Goal: Task Accomplishment & Management: Manage account settings

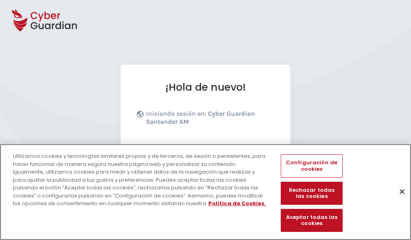
scroll to position [99, 0]
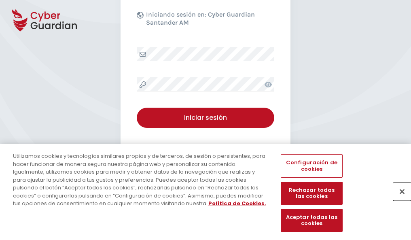
click at [398, 200] on button "Cerrar" at bounding box center [403, 192] width 18 height 18
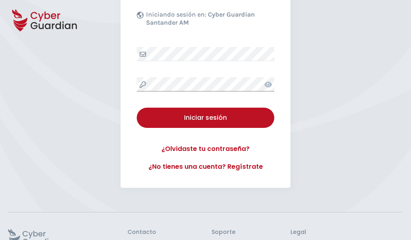
scroll to position [158, 0]
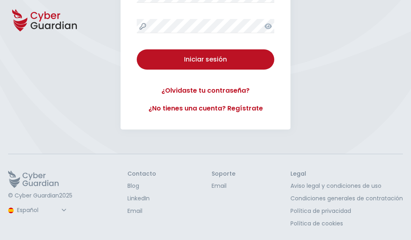
click at [137, 49] on button "Iniciar sesión" at bounding box center [206, 59] width 138 height 20
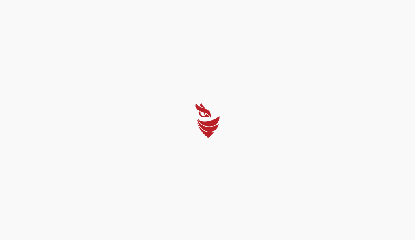
select select "Português (BR)"
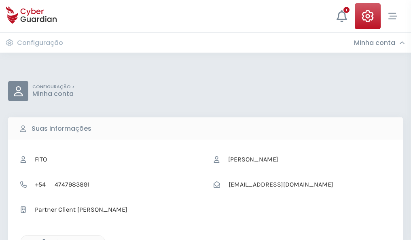
click at [42, 239] on icon "button" at bounding box center [41, 242] width 7 height 7
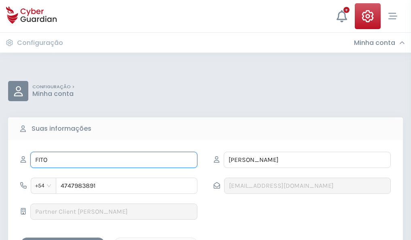
click at [114, 160] on input "FITO" at bounding box center [113, 160] width 167 height 16
type input "F"
type input "Luisina"
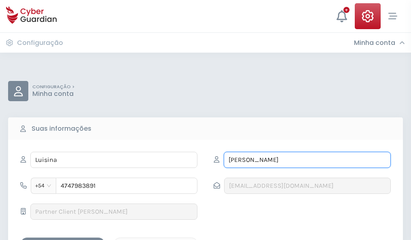
click at [307, 160] on input "BENITO" at bounding box center [307, 160] width 167 height 16
type input "B"
type input "Mulet"
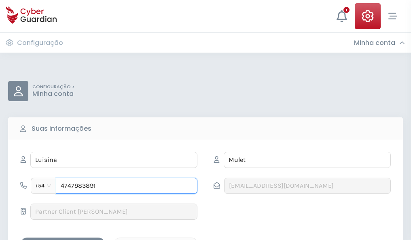
click at [127, 186] on input "4747983891" at bounding box center [127, 186] width 142 height 16
type input "4"
type input "4849609720"
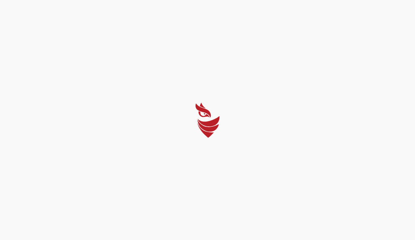
select select "Português (BR)"
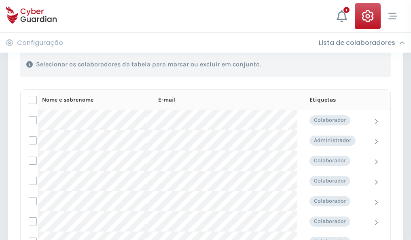
scroll to position [347, 0]
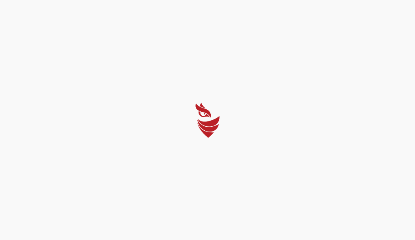
select select "Português (BR)"
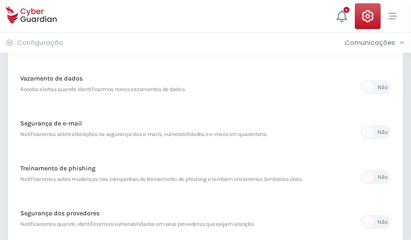
scroll to position [426, 0]
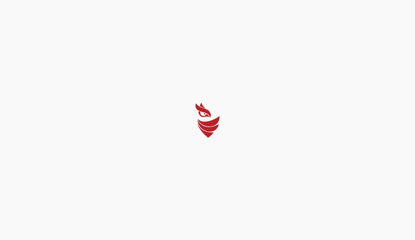
select select "Português (BR)"
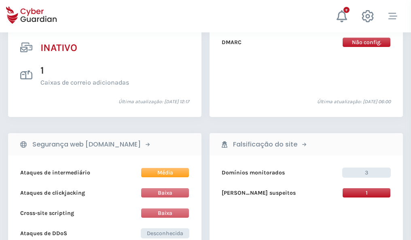
scroll to position [803, 0]
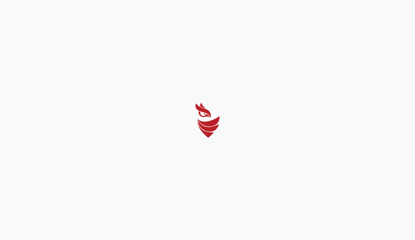
select select "Português (BR)"
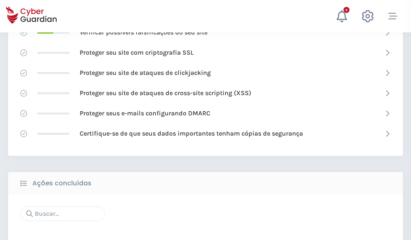
scroll to position [539, 0]
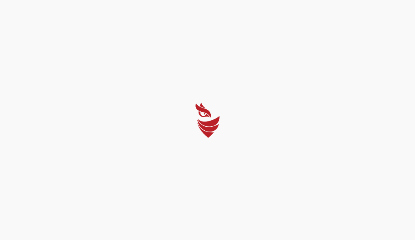
select select "Português (BR)"
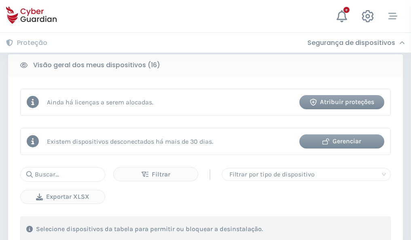
scroll to position [755, 0]
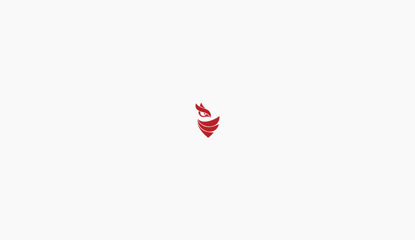
select select "Português (BR)"
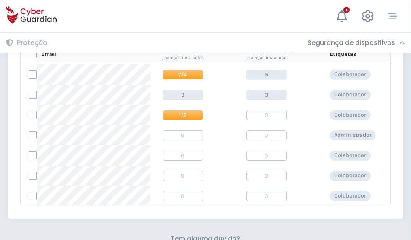
scroll to position [347, 0]
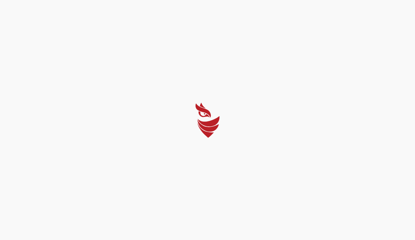
select select "Português (BR)"
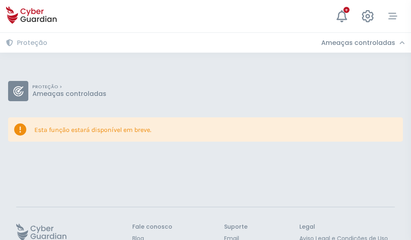
scroll to position [53, 0]
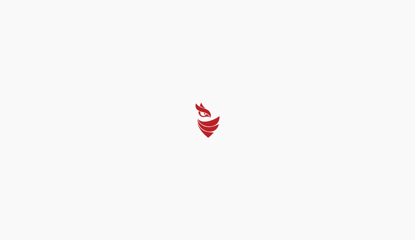
select select "Português (BR)"
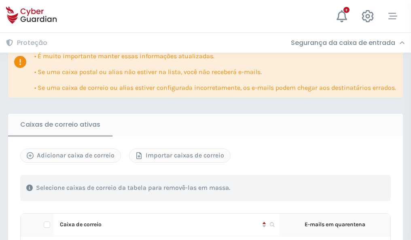
scroll to position [476, 0]
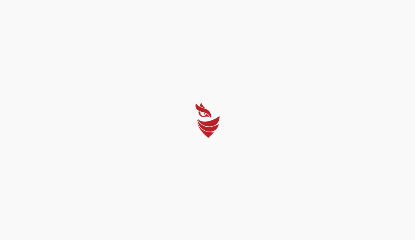
select select "Português (BR)"
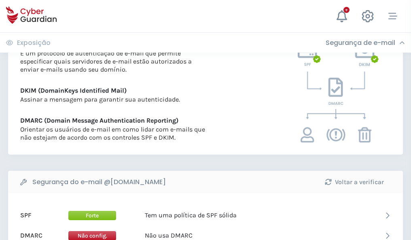
scroll to position [437, 0]
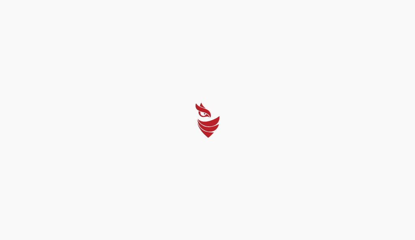
select select "Português (BR)"
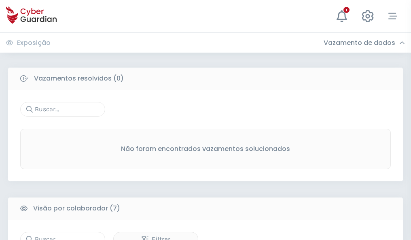
scroll to position [670, 0]
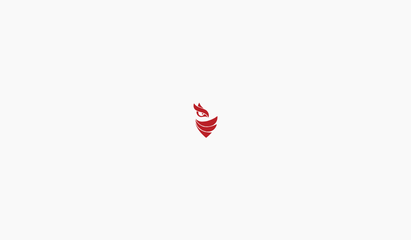
select select "Português (BR)"
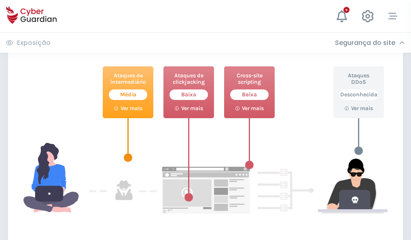
scroll to position [441, 0]
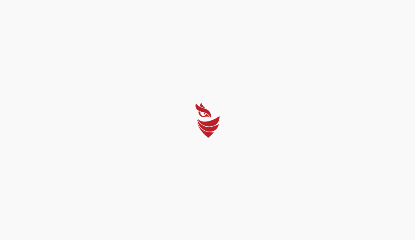
select select "Português (BR)"
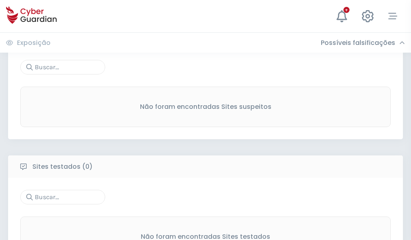
scroll to position [424, 0]
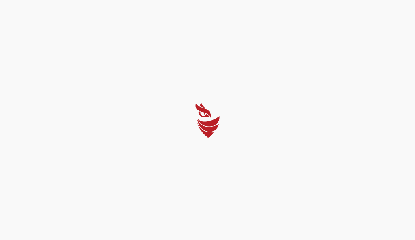
select select "Português (BR)"
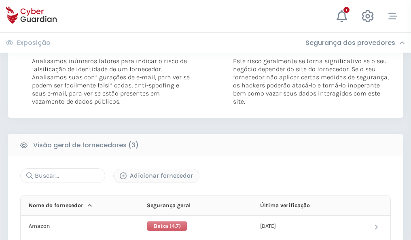
scroll to position [453, 0]
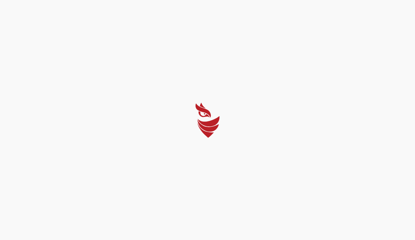
select select "Português (BR)"
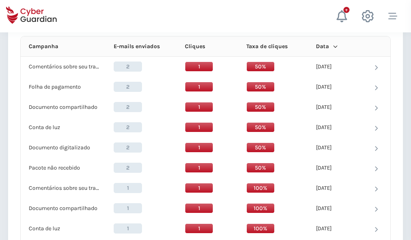
scroll to position [726, 0]
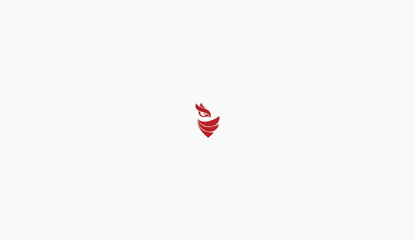
select select "Português (BR)"
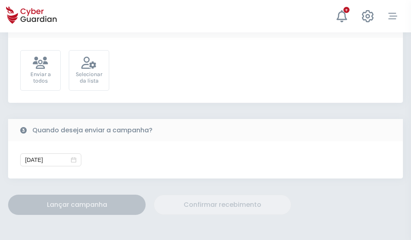
scroll to position [296, 0]
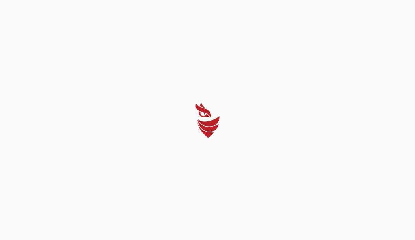
select select "Português (BR)"
